Goal: Task Accomplishment & Management: Manage account settings

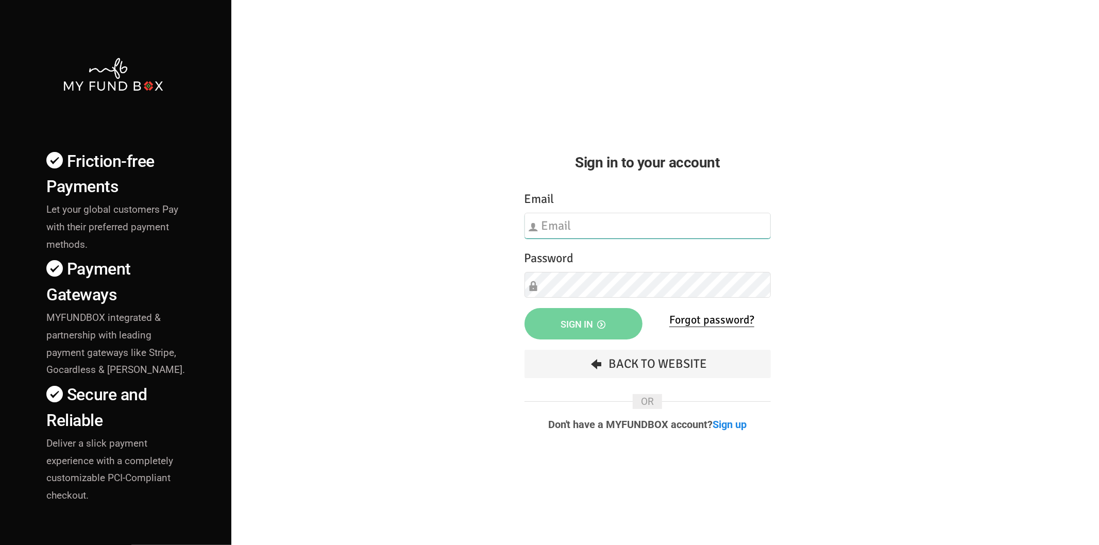
type input "hend.hechmi@teebahfoundation.org"
click at [448, 321] on div "Friction-free Payments Let your global customers Pay with their preferred payme…" at bounding box center [549, 360] width 1109 height 721
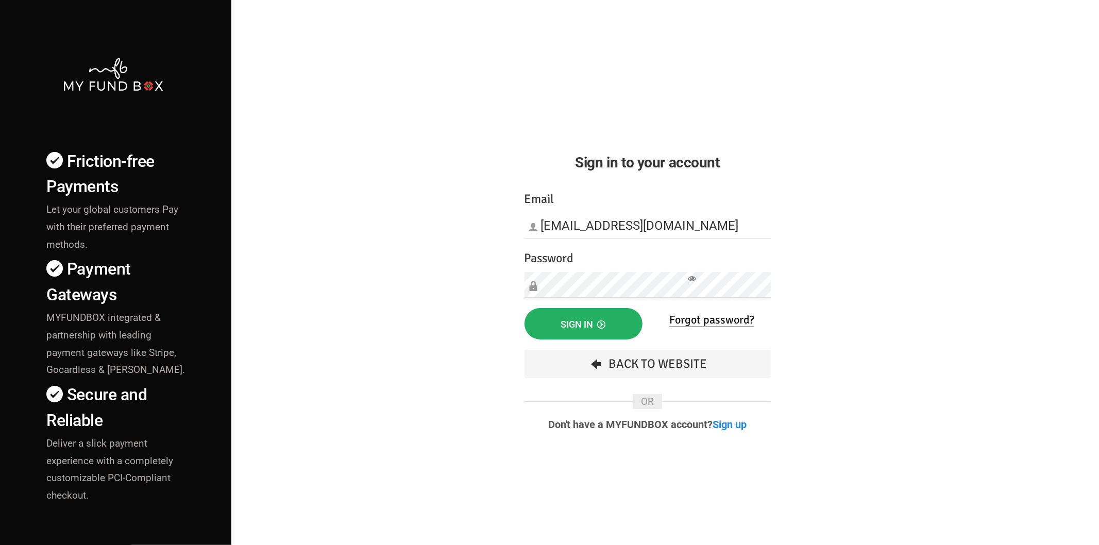
click at [615, 328] on button "Sign in" at bounding box center [584, 323] width 118 height 31
